Goal: Use online tool/utility: Use online tool/utility

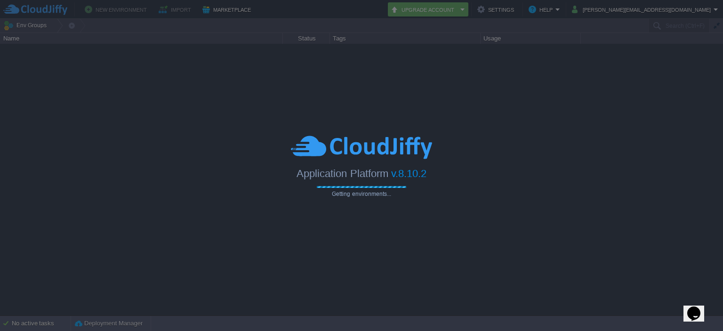
type input "Search (Ctrl+F)"
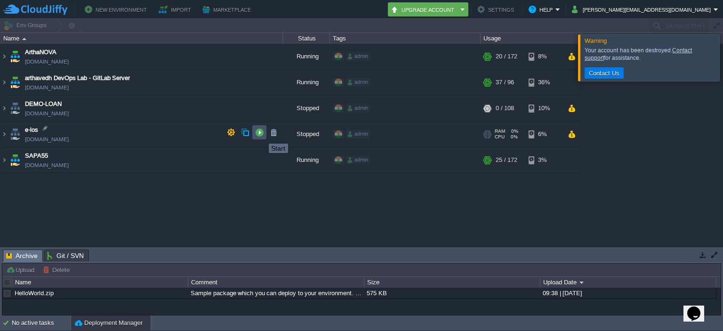
click at [262, 135] on button "button" at bounding box center [259, 132] width 8 height 8
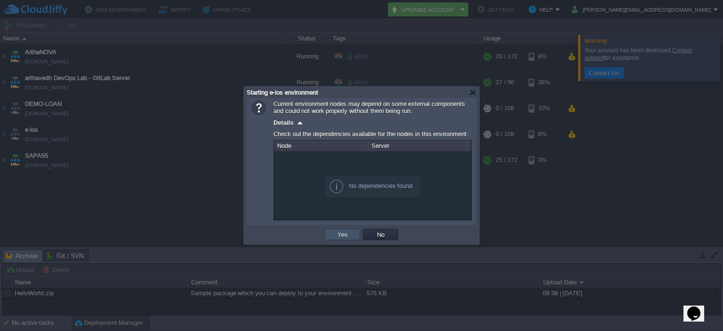
click at [341, 237] on button "Yes" at bounding box center [343, 234] width 16 height 8
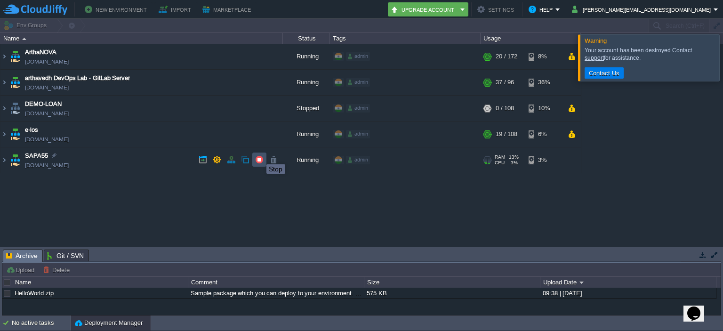
click at [259, 156] on button "button" at bounding box center [259, 159] width 8 height 8
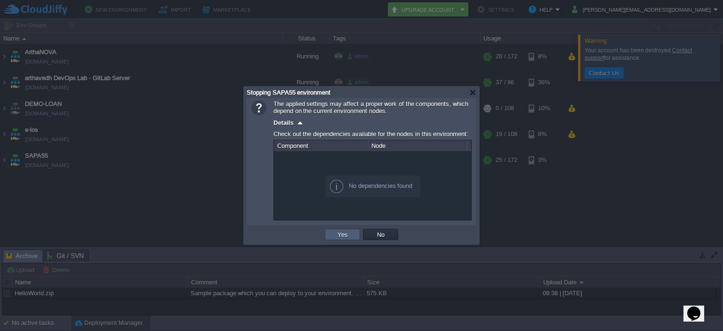
click at [335, 239] on td "Yes" at bounding box center [342, 234] width 35 height 11
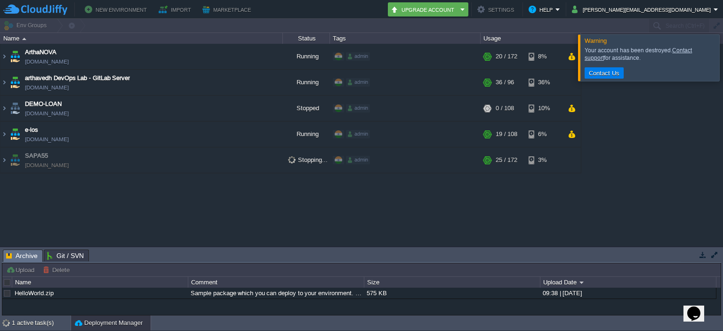
click at [722, 57] on div at bounding box center [734, 57] width 0 height 46
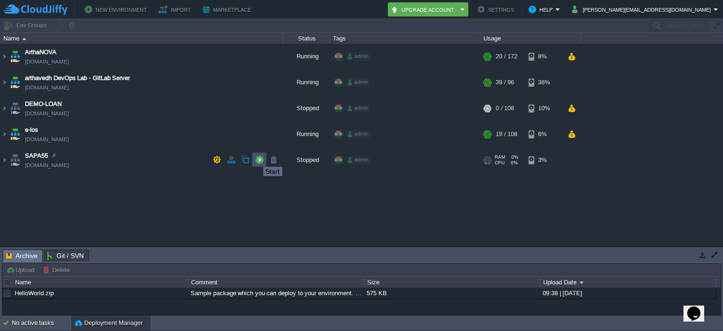
click at [256, 158] on button "button" at bounding box center [259, 159] width 8 height 8
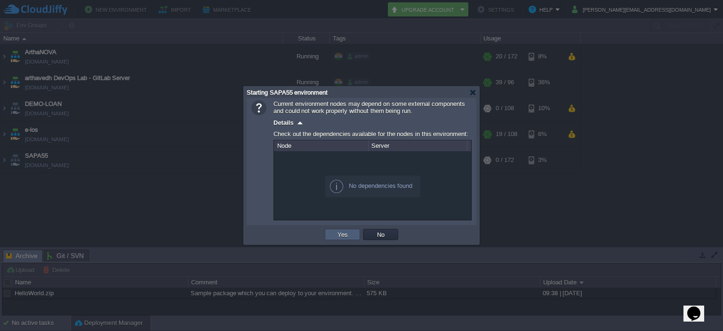
click at [356, 235] on td "Yes" at bounding box center [342, 234] width 35 height 11
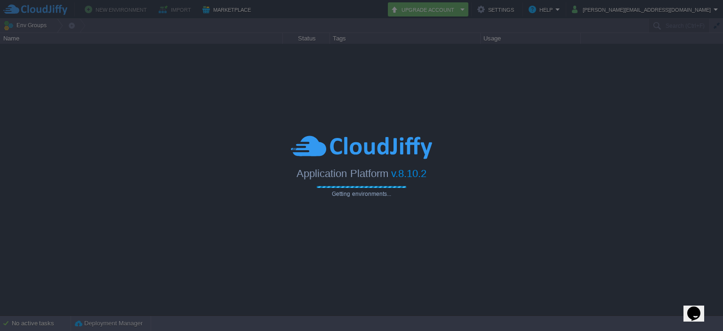
type input "Search (Ctrl+F)"
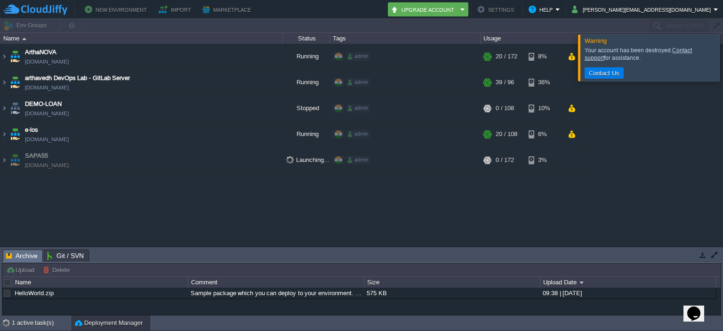
click at [722, 59] on div at bounding box center [734, 57] width 0 height 46
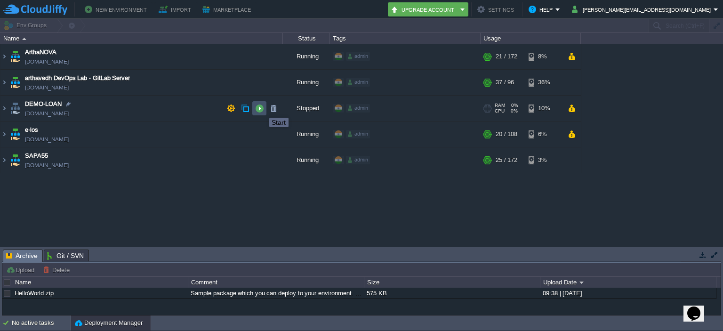
click at [262, 109] on button "button" at bounding box center [259, 108] width 8 height 8
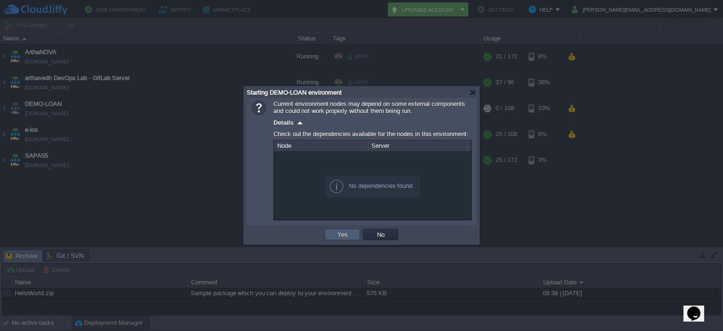
click at [350, 231] on td "Yes" at bounding box center [342, 234] width 35 height 11
